Goal: Task Accomplishment & Management: Use online tool/utility

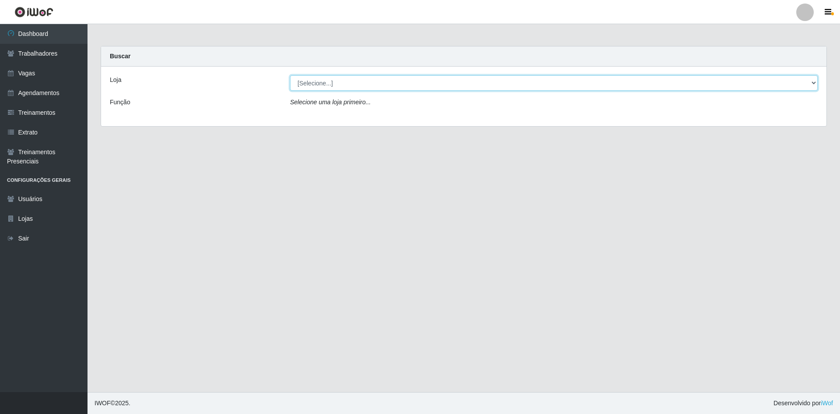
click at [398, 84] on select "[Selecione...] [GEOGRAPHIC_DATA] - [GEOGRAPHIC_DATA] [GEOGRAPHIC_DATA] - [GEOGR…" at bounding box center [554, 82] width 528 height 15
select select "505"
click at [290, 75] on select "[Selecione...] [GEOGRAPHIC_DATA] - [GEOGRAPHIC_DATA] [GEOGRAPHIC_DATA] - [GEOGR…" at bounding box center [554, 82] width 528 height 15
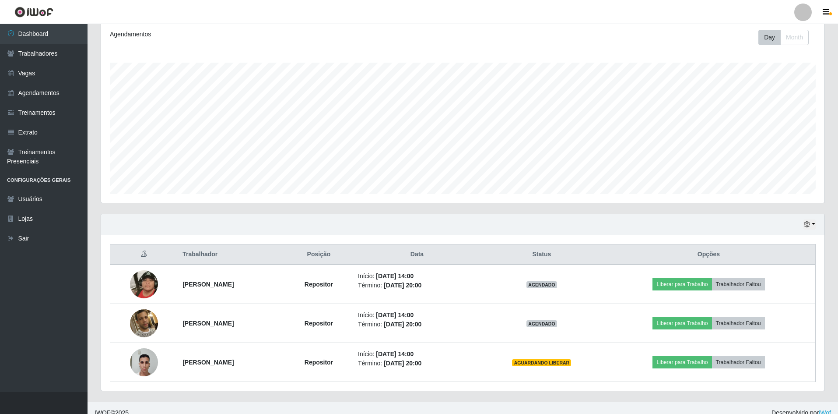
scroll to position [129, 0]
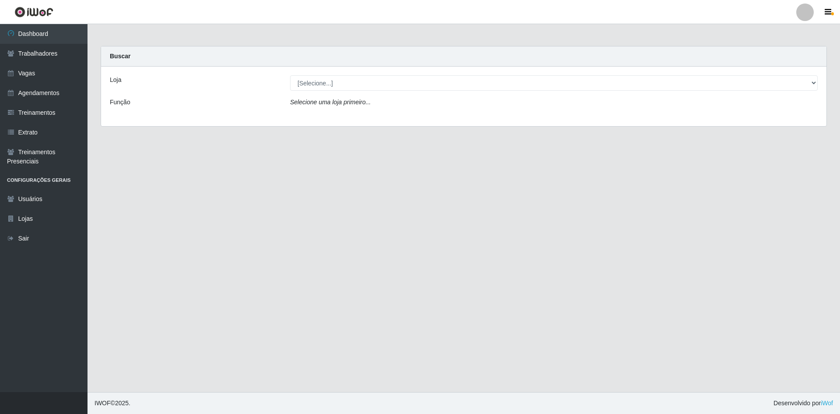
click at [329, 99] on icon "Selecione uma loja primeiro..." at bounding box center [330, 101] width 81 height 7
click at [333, 92] on div "Loja [Selecione...] [GEOGRAPHIC_DATA] - [GEOGRAPHIC_DATA] [GEOGRAPHIC_DATA] - […" at bounding box center [464, 97] width 726 height 60
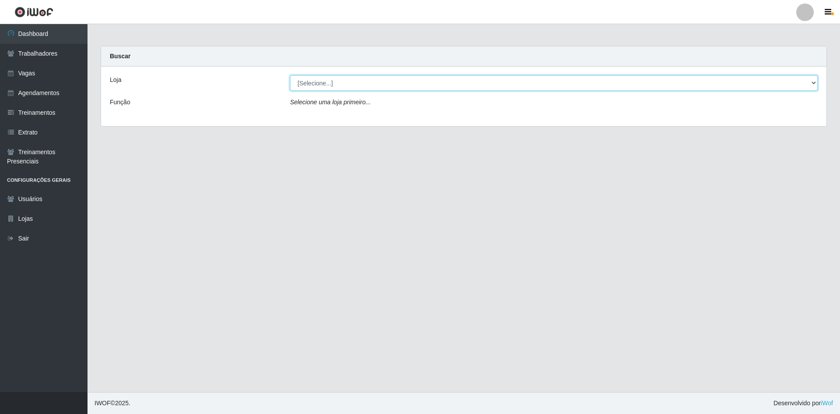
click at [337, 80] on select "[Selecione...] [GEOGRAPHIC_DATA] - [GEOGRAPHIC_DATA] [GEOGRAPHIC_DATA] - [GEOGR…" at bounding box center [554, 82] width 528 height 15
select select "505"
click at [290, 75] on select "[Selecione...] [GEOGRAPHIC_DATA] - [GEOGRAPHIC_DATA] [GEOGRAPHIC_DATA] - [GEOGR…" at bounding box center [554, 82] width 528 height 15
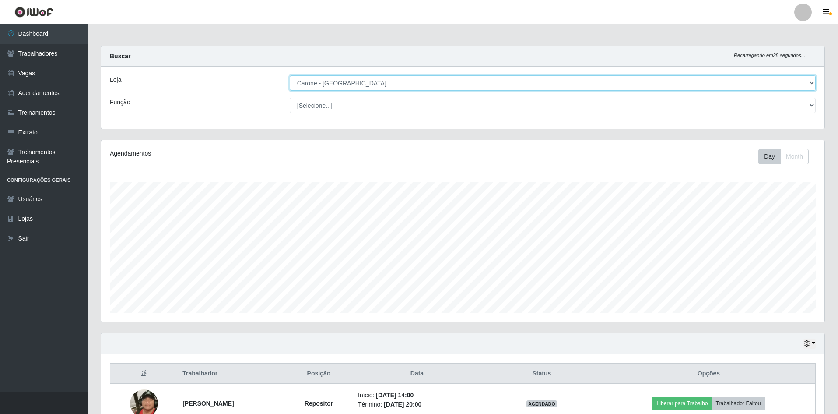
scroll to position [129, 0]
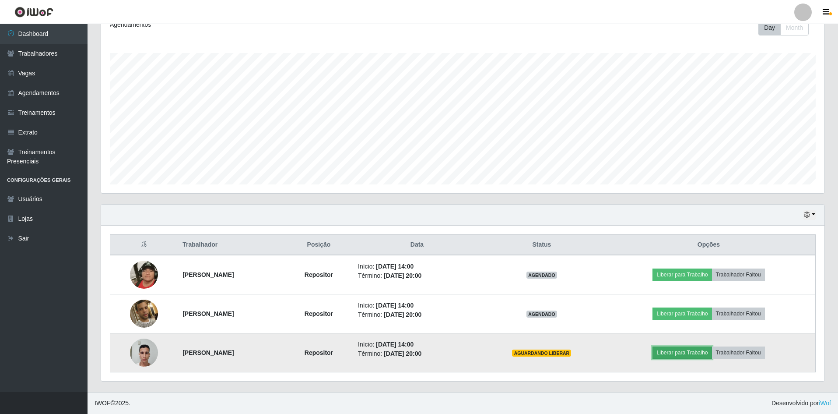
click at [708, 351] on button "Liberar para Trabalho" at bounding box center [682, 352] width 59 height 12
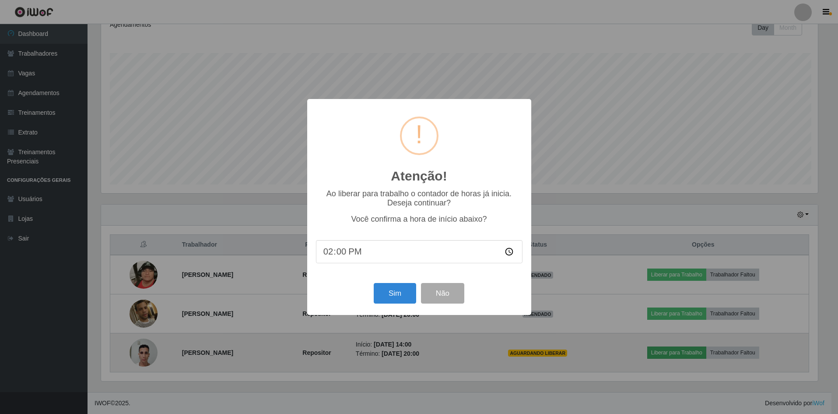
scroll to position [182, 719]
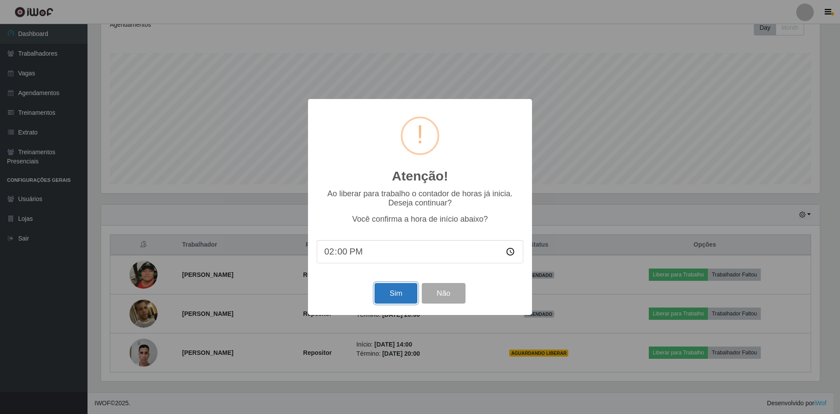
click at [398, 288] on button "Sim" at bounding box center [396, 293] width 42 height 21
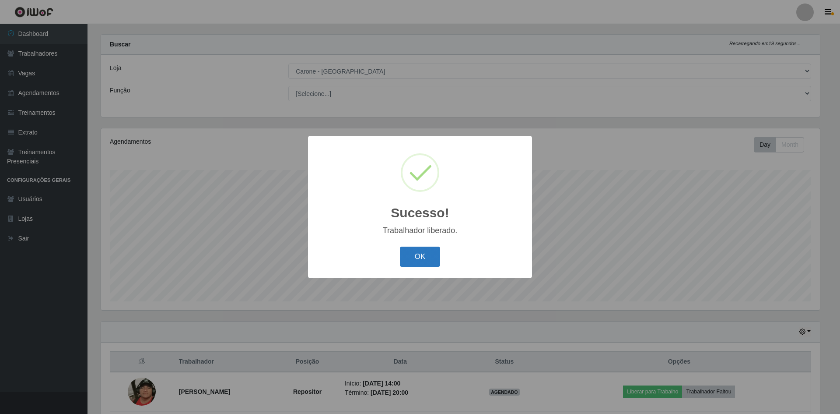
click at [436, 265] on button "OK" at bounding box center [420, 256] width 41 height 21
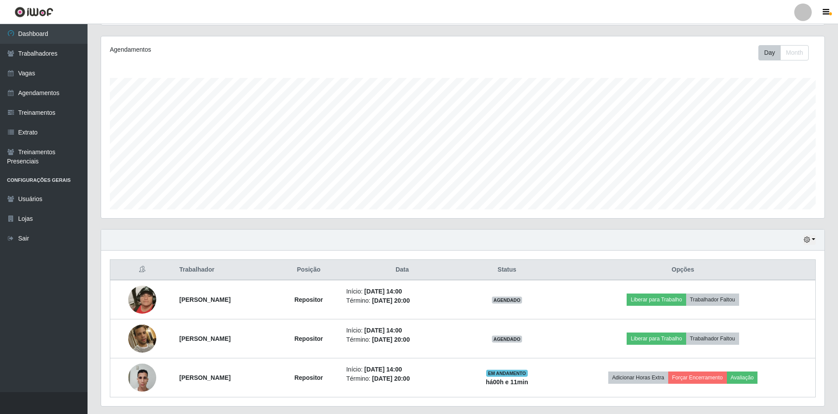
scroll to position [129, 0]
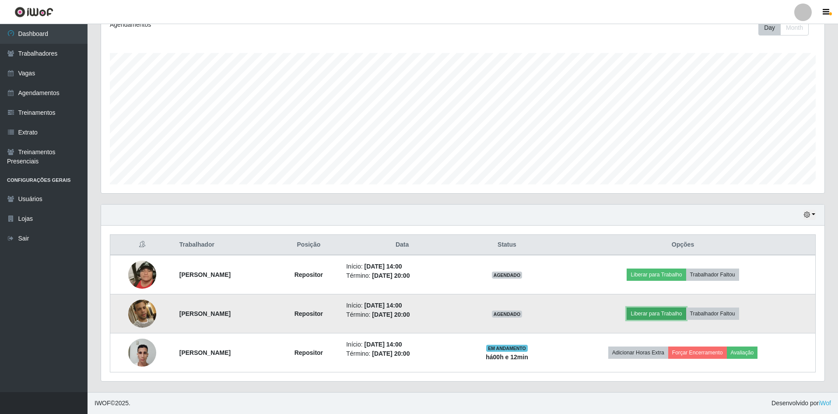
click at [652, 310] on button "Liberar para Trabalho" at bounding box center [656, 313] width 59 height 12
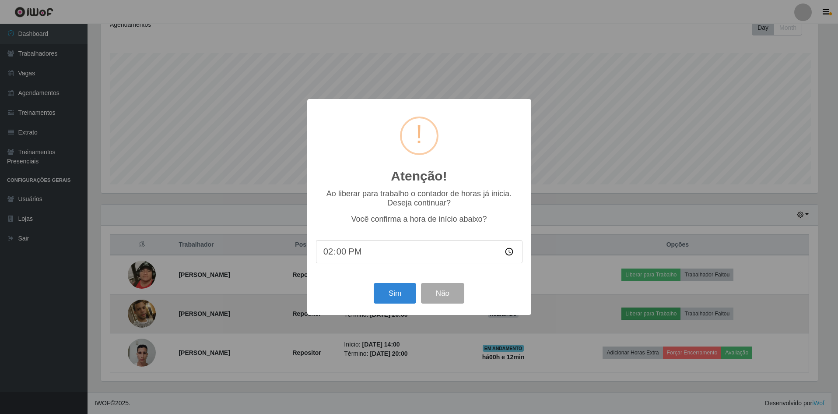
scroll to position [182, 719]
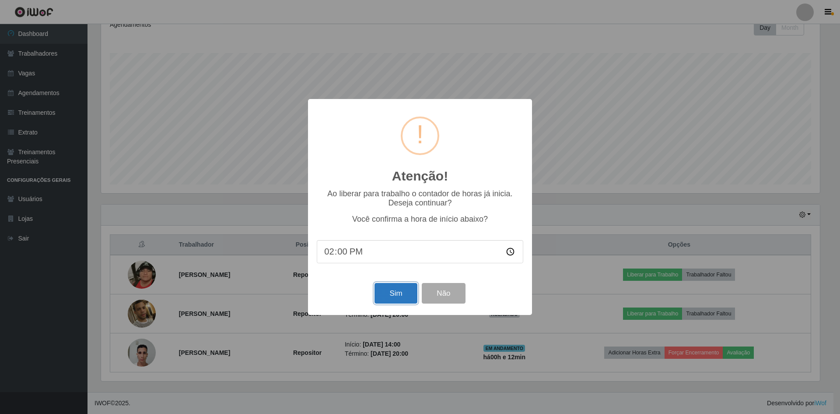
click at [401, 291] on button "Sim" at bounding box center [396, 293] width 42 height 21
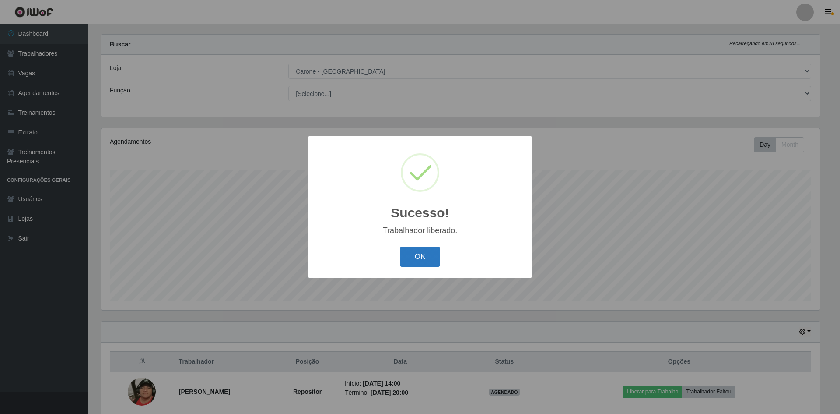
click at [426, 262] on button "OK" at bounding box center [420, 256] width 41 height 21
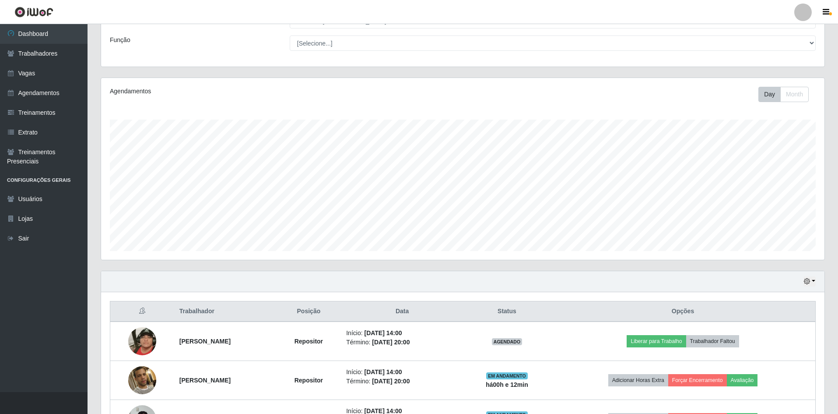
scroll to position [129, 0]
